Goal: Information Seeking & Learning: Compare options

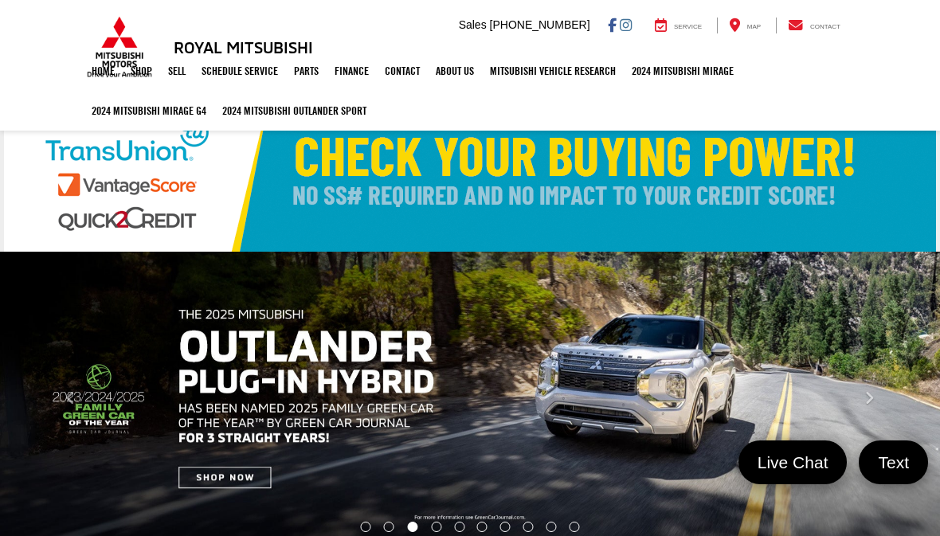
select select "Mitsubishi"
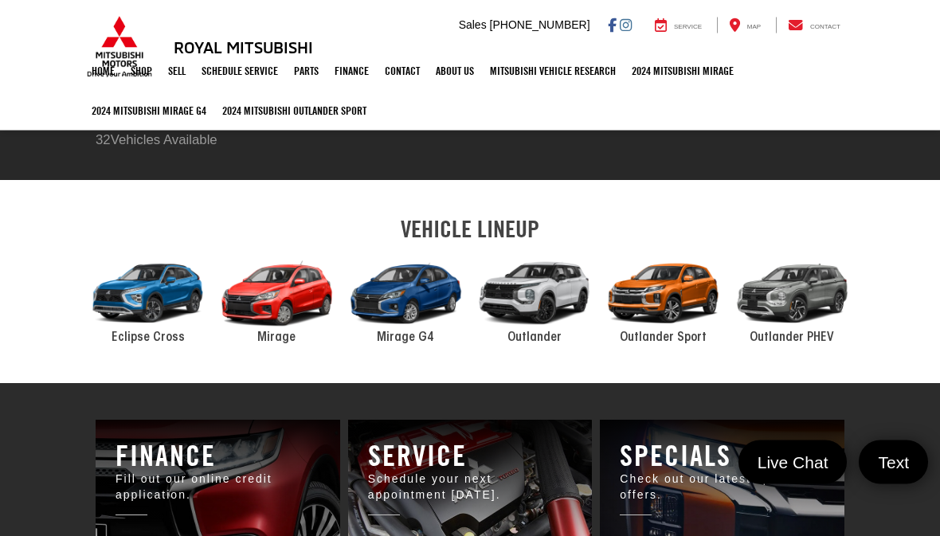
scroll to position [493, 0]
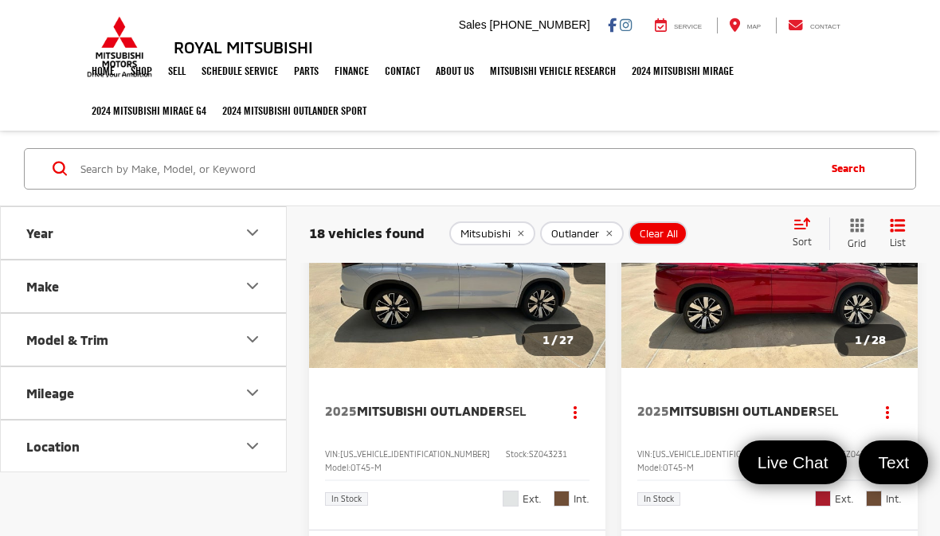
scroll to position [4448, 0]
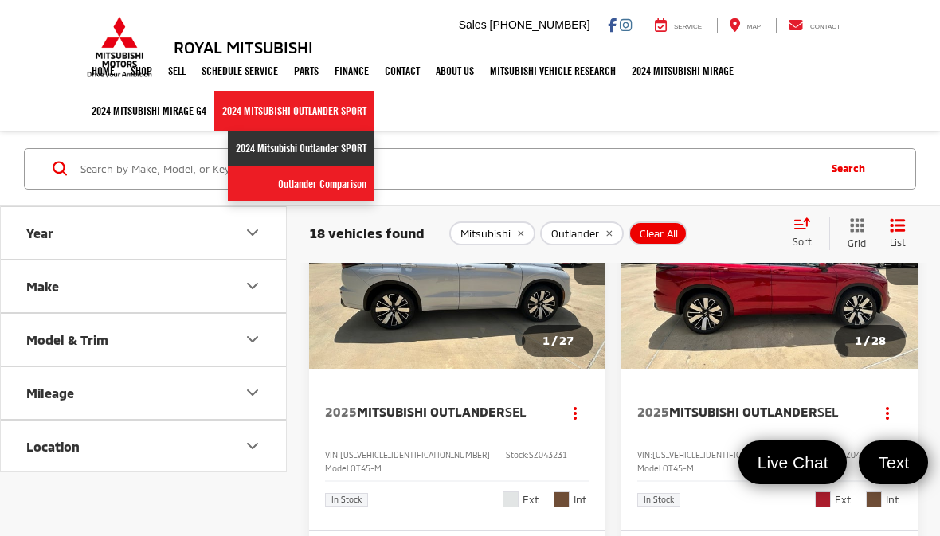
click at [353, 150] on link "2024 Mitsubishi Outlander SPORT" at bounding box center [301, 149] width 147 height 36
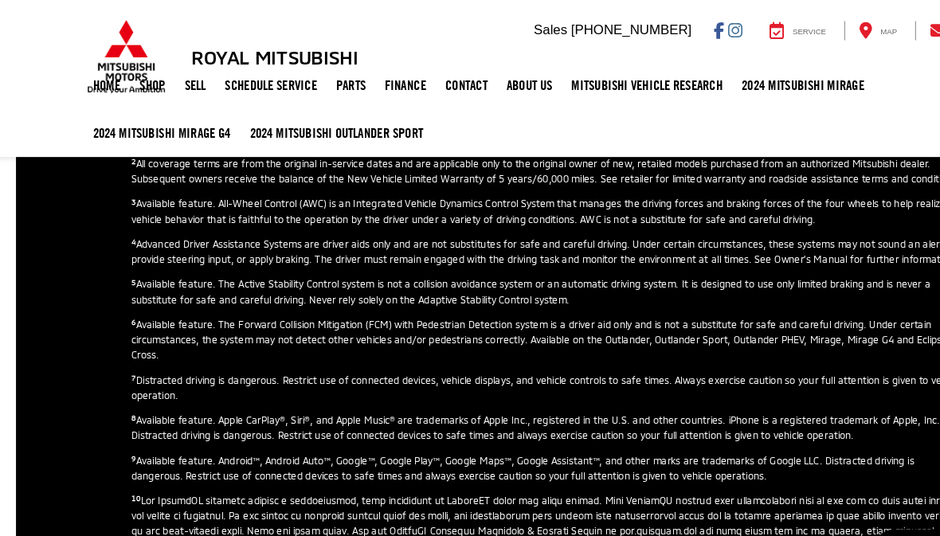
scroll to position [2890, 0]
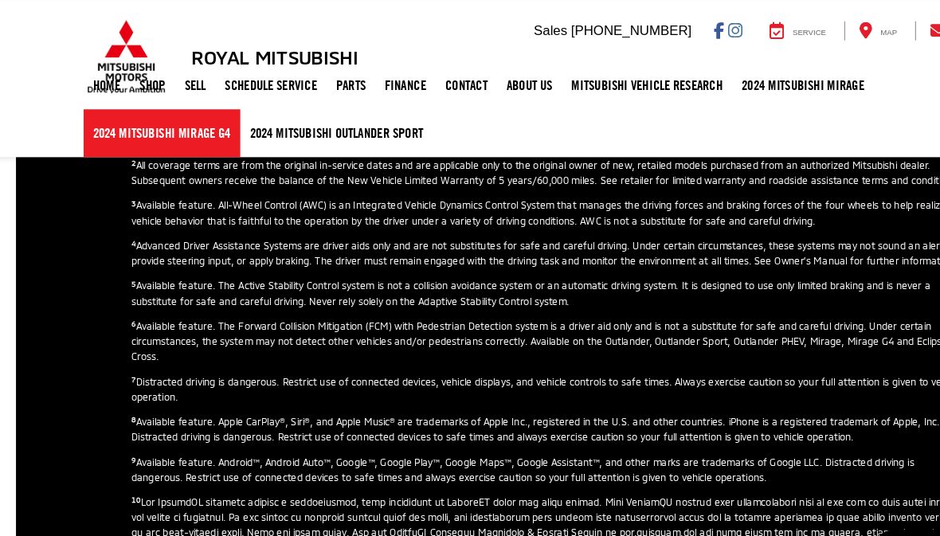
click at [131, 115] on link "2024 Mitsubishi Mirage G4" at bounding box center [149, 111] width 131 height 40
